Goal: Task Accomplishment & Management: Manage account settings

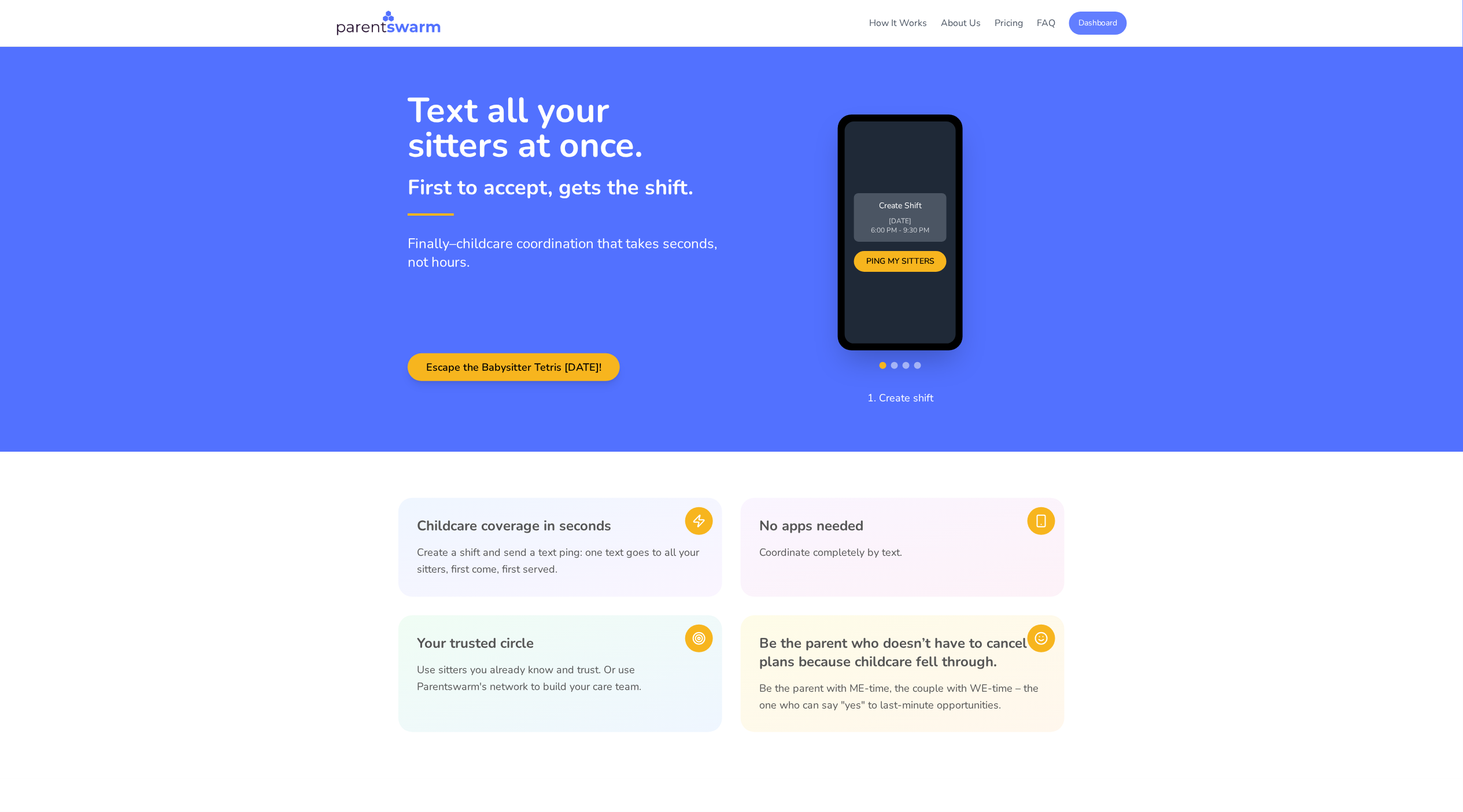
click at [1093, 28] on button "Dashboard" at bounding box center [1099, 23] width 58 height 23
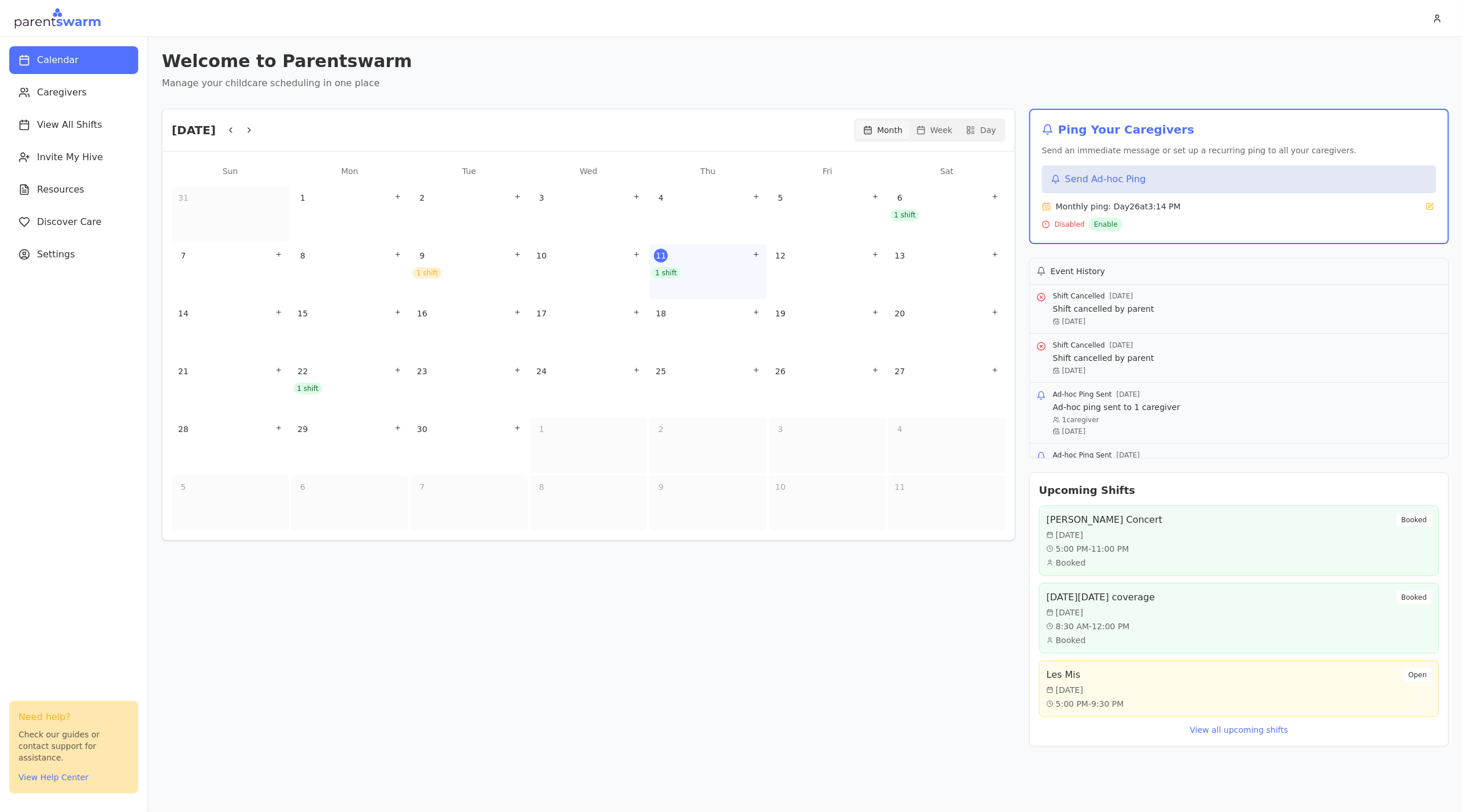
click at [701, 281] on div "11 1 shift" at bounding box center [708, 272] width 117 height 55
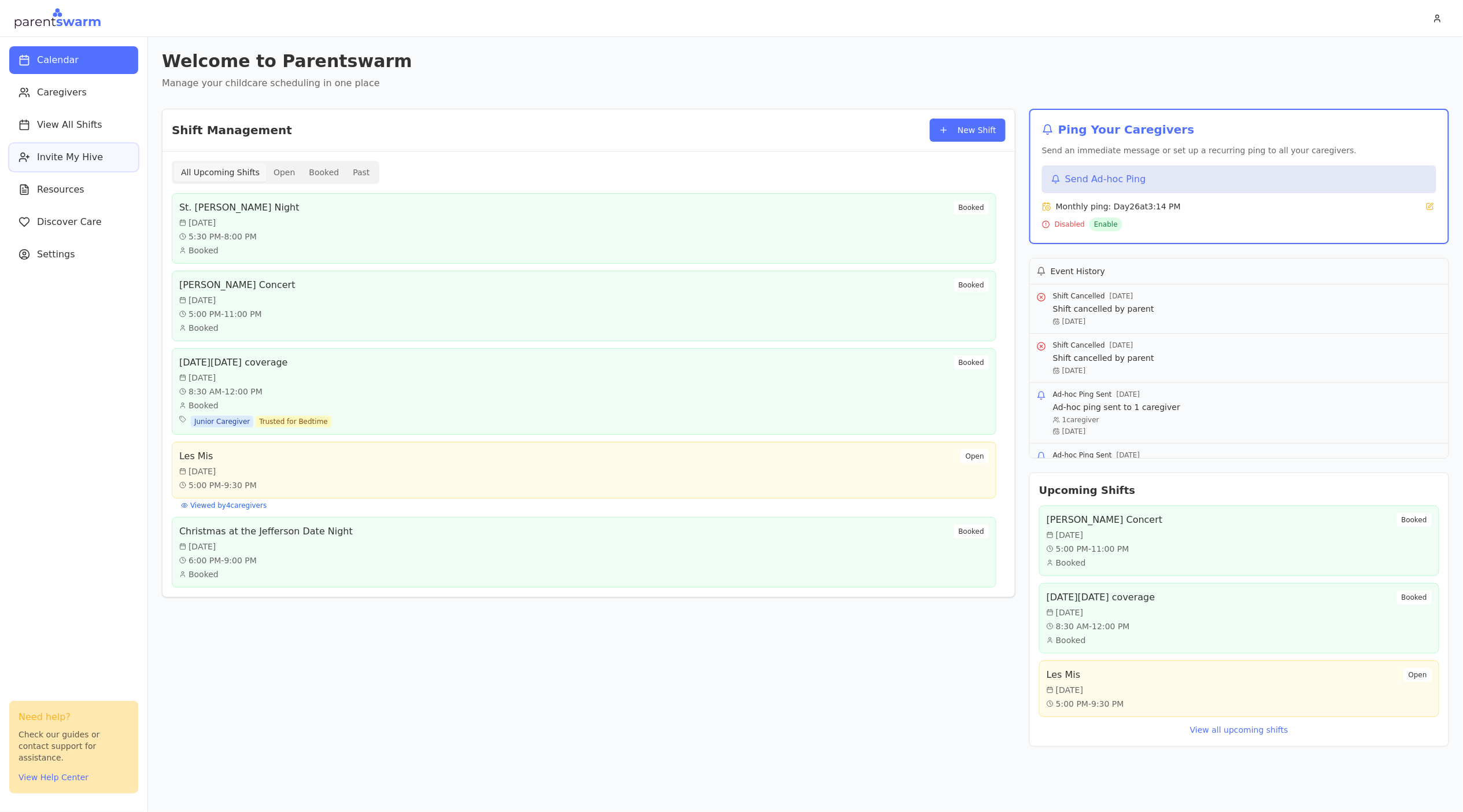
click at [87, 150] on span "Invite My Hive" at bounding box center [70, 157] width 66 height 14
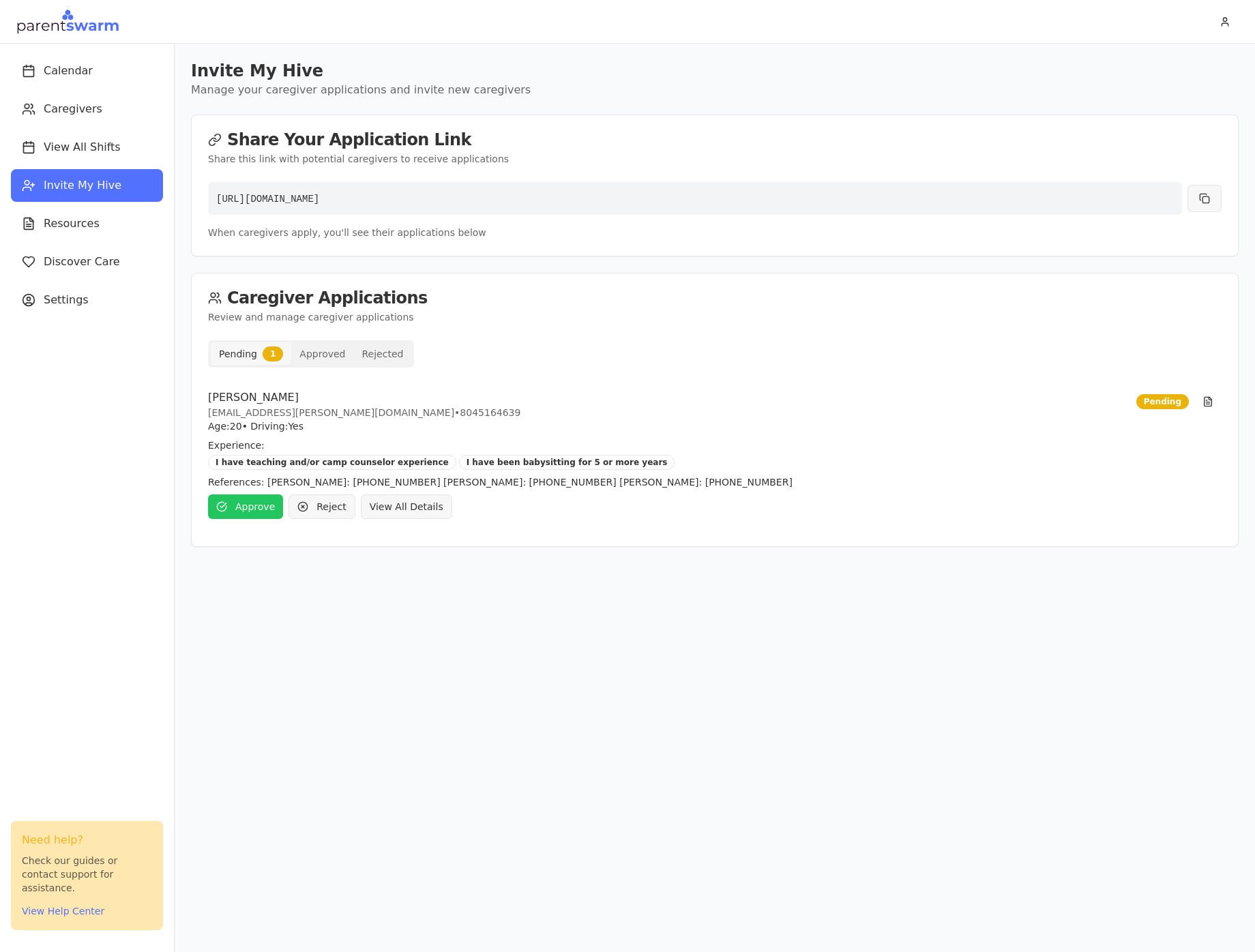
click at [706, 195] on div "[URL][DOMAIN_NAME]" at bounding box center [696, 199] width 975 height 33
click at [1203, 199] on button at bounding box center [1205, 199] width 34 height 28
click at [420, 506] on button "View All Details" at bounding box center [406, 506] width 92 height 25
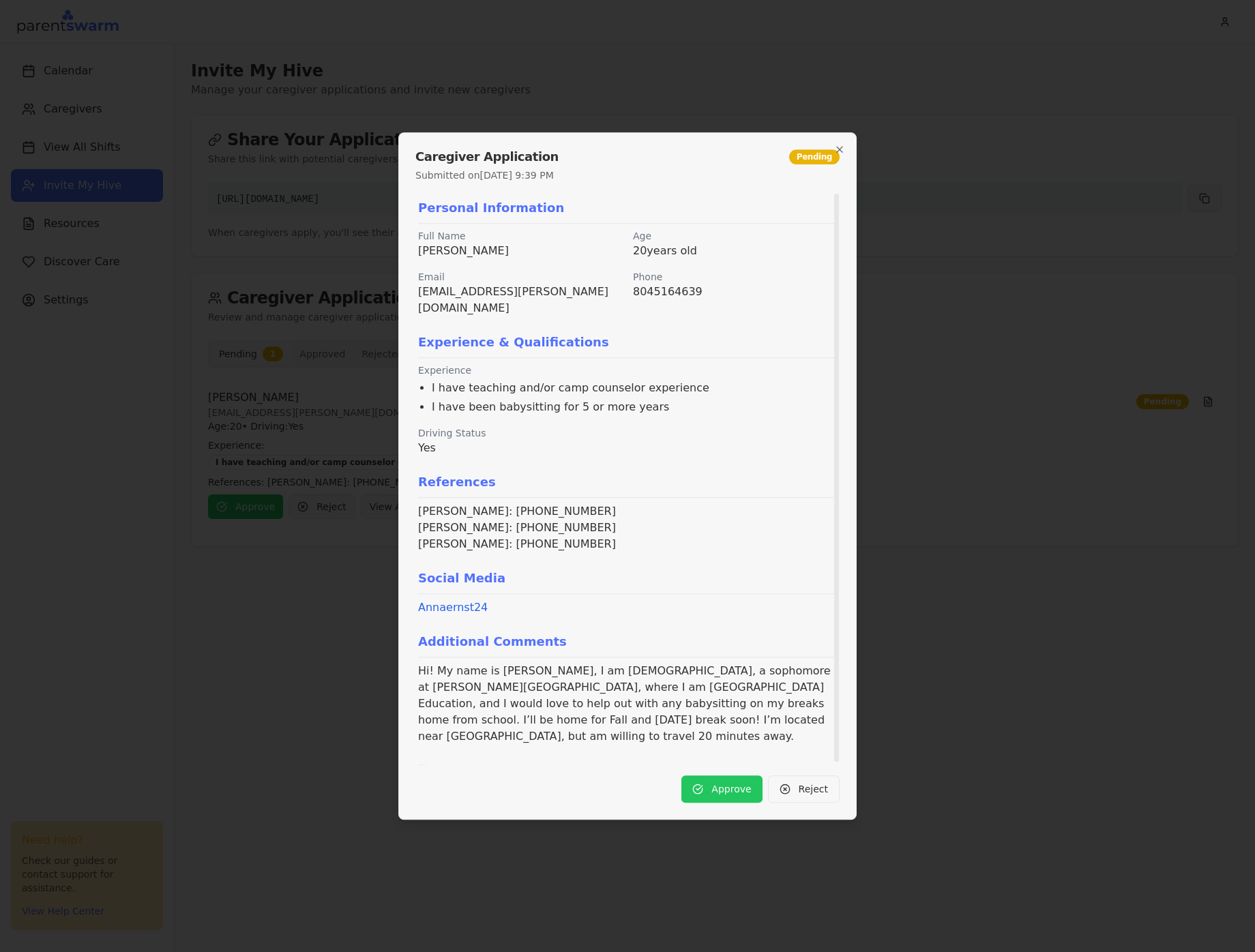
scroll to position [3, 0]
click at [716, 787] on button "Approve" at bounding box center [722, 789] width 80 height 28
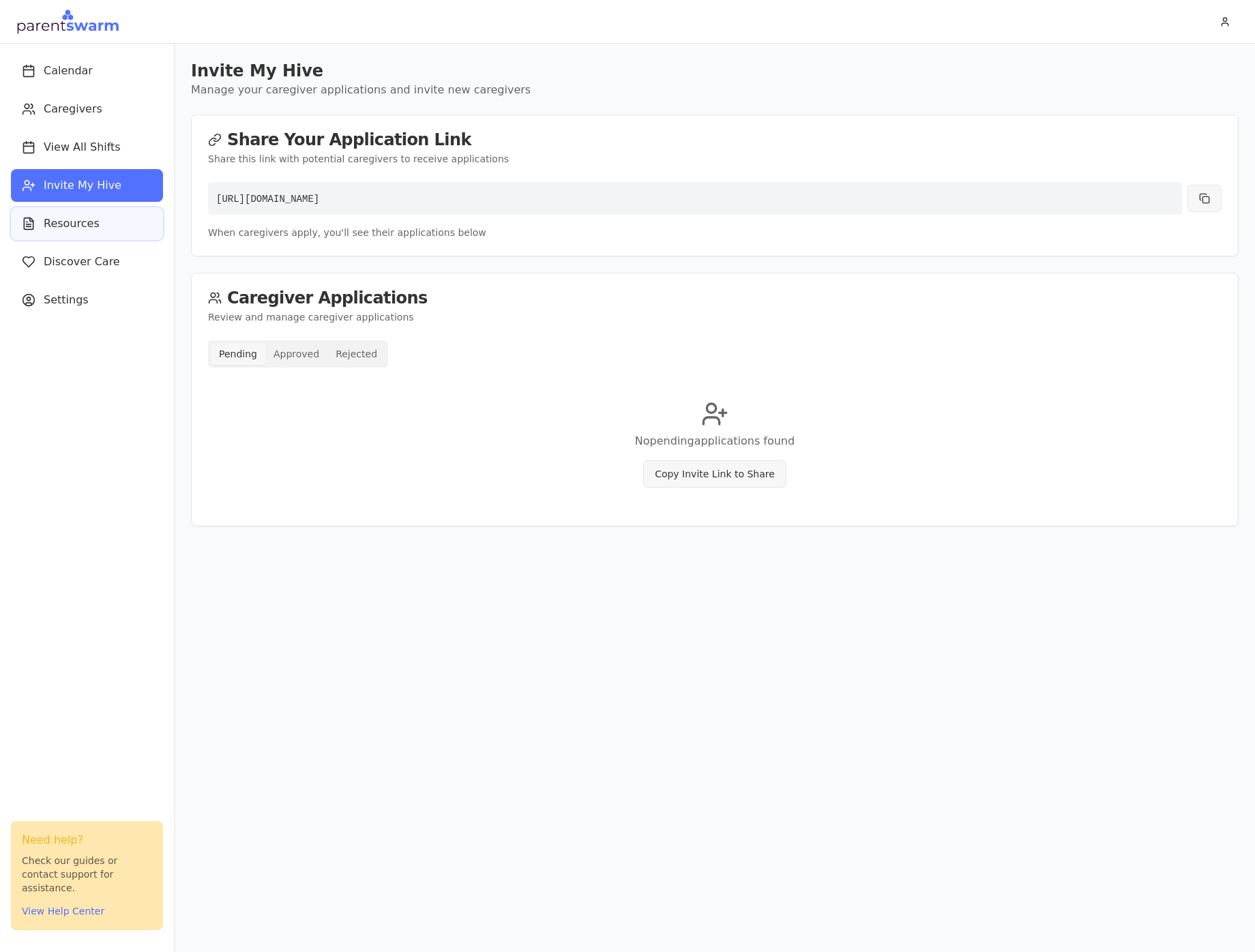
click at [117, 217] on button "Resources" at bounding box center [87, 224] width 153 height 33
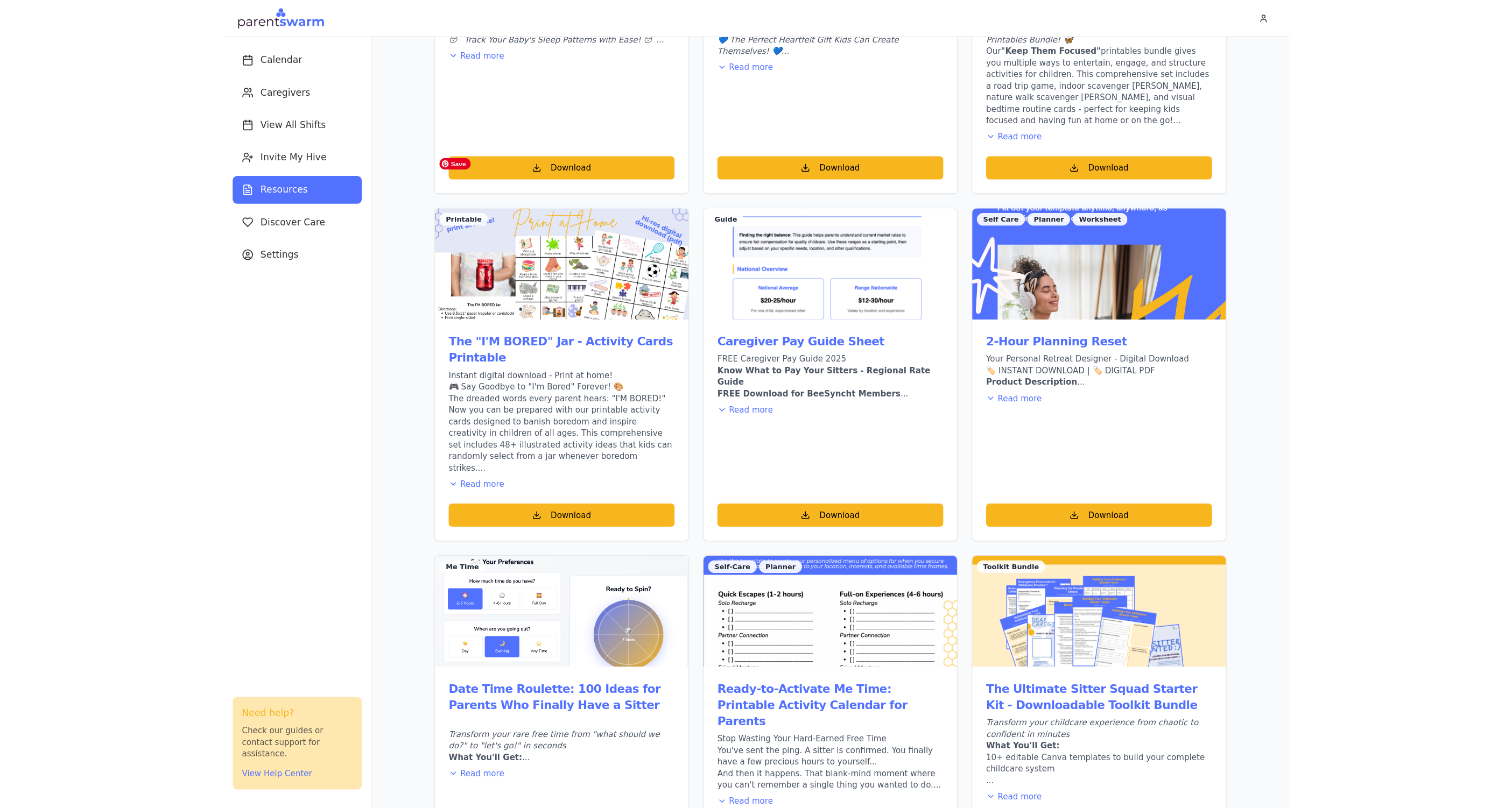
scroll to position [1031, 0]
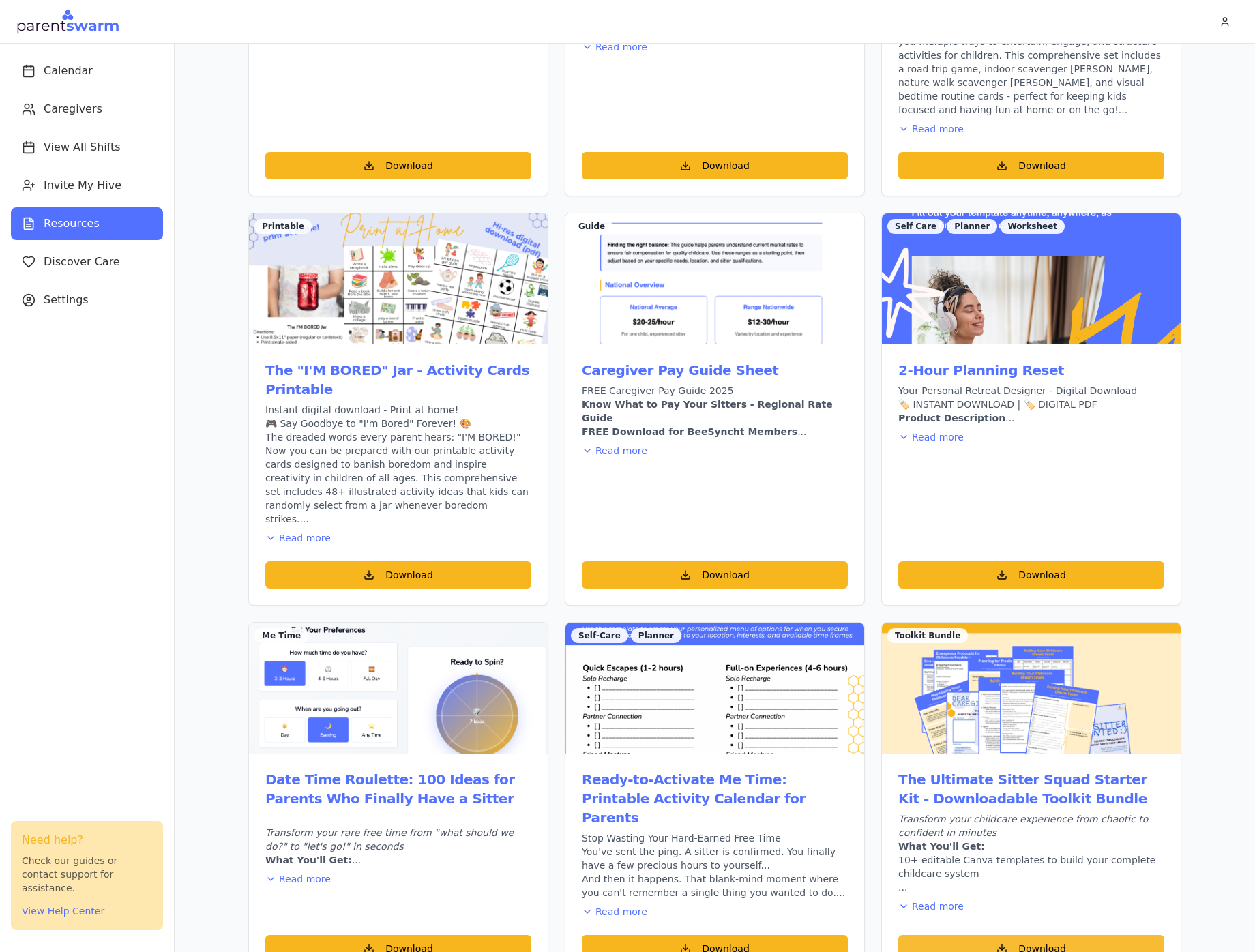
click at [1015, 935] on button "Download" at bounding box center [1032, 948] width 266 height 28
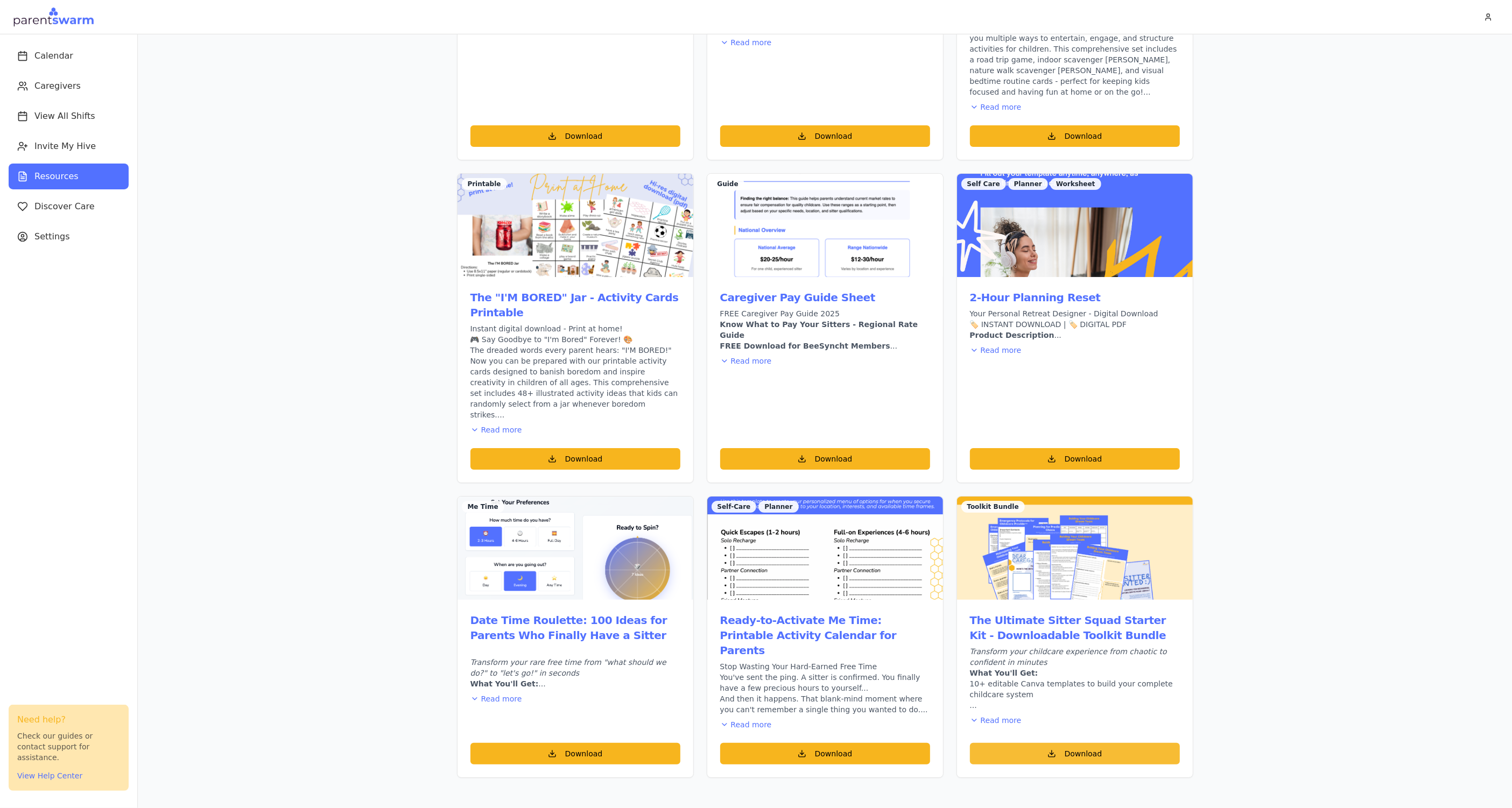
scroll to position [973, 0]
